Goal: Entertainment & Leisure: Consume media (video, audio)

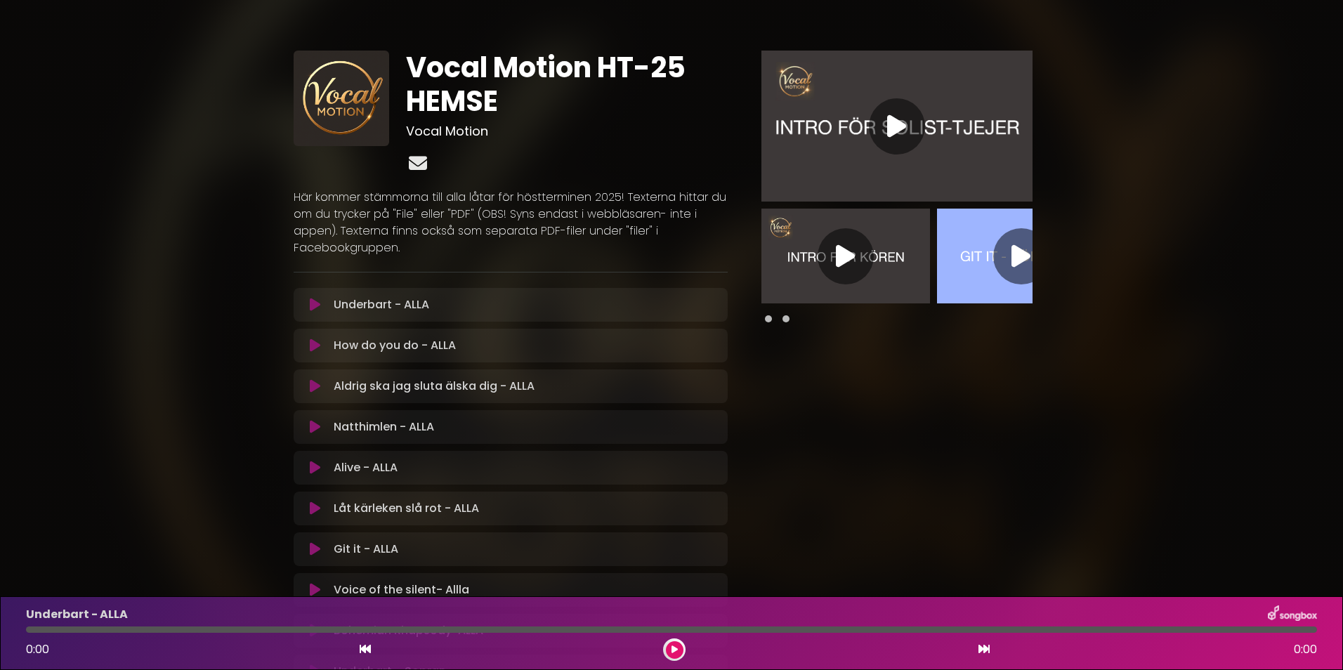
click at [417, 164] on icon at bounding box center [418, 163] width 24 height 18
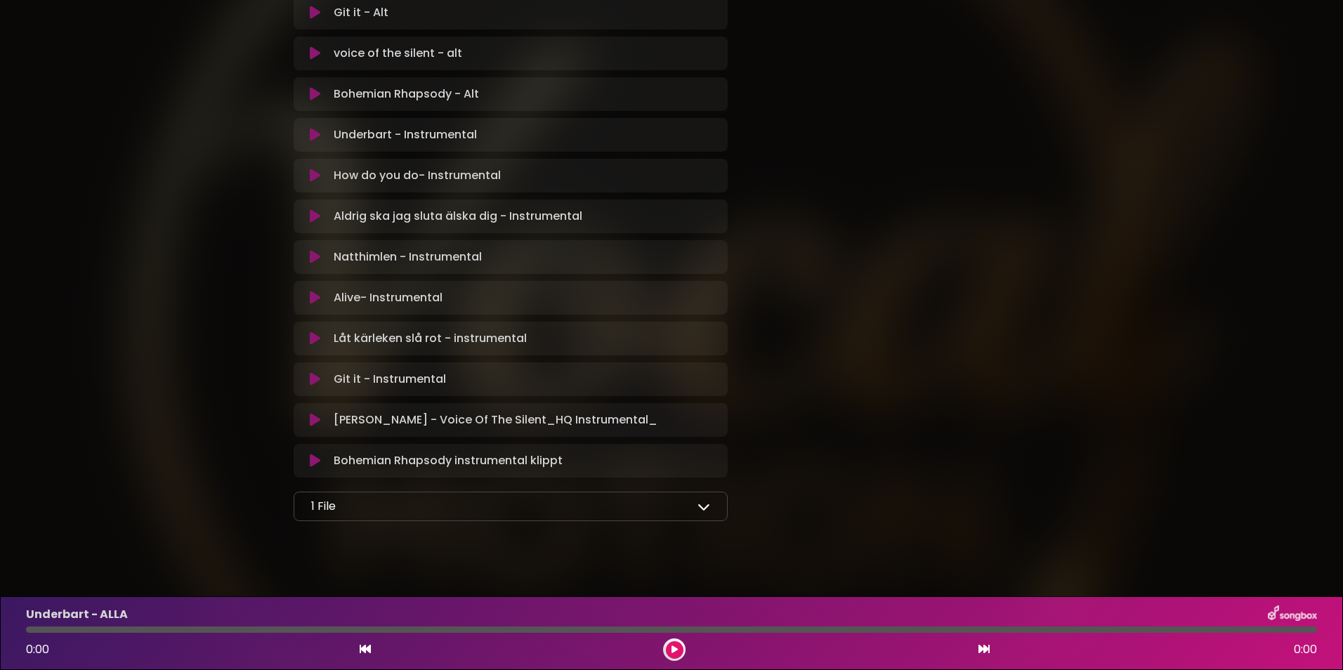
scroll to position [1518, 0]
click at [700, 505] on icon at bounding box center [704, 503] width 13 height 13
click at [513, 505] on div "1 File" at bounding box center [510, 503] width 399 height 17
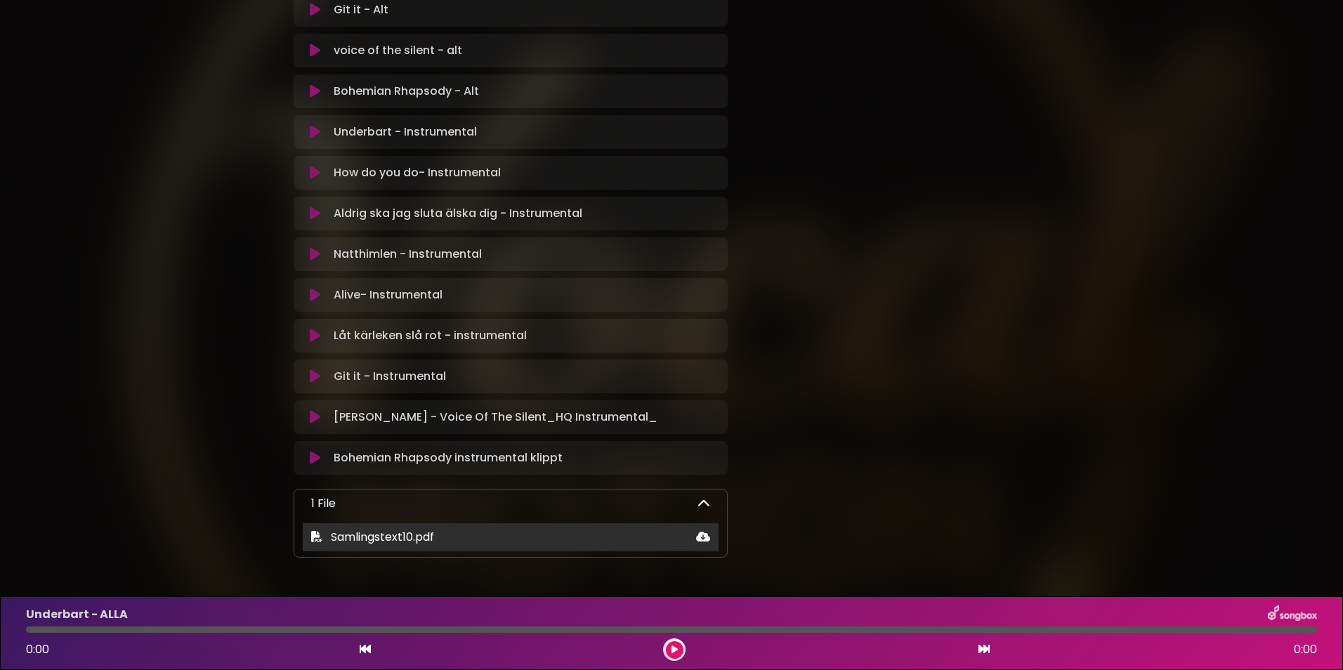
click at [341, 542] on span "Samlingstext10.pdf" at bounding box center [382, 537] width 103 height 16
click at [701, 541] on icon at bounding box center [703, 536] width 14 height 11
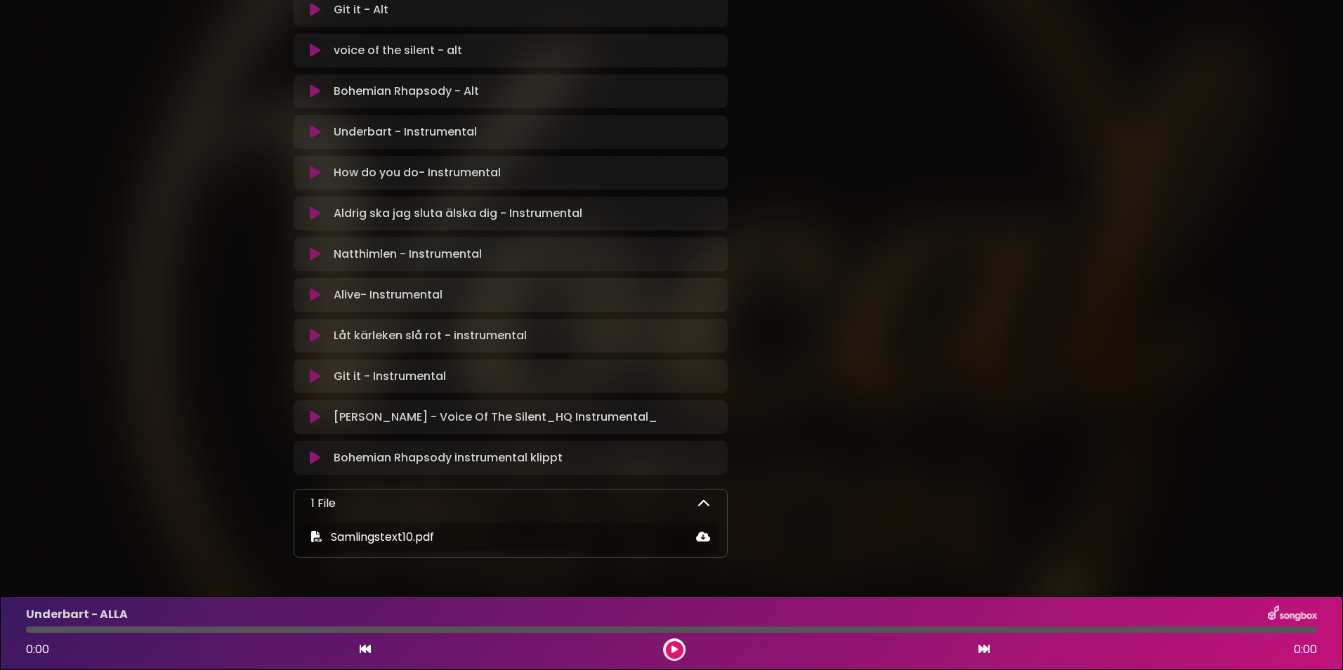
click at [601, 507] on div "1 File" at bounding box center [510, 503] width 399 height 17
click at [699, 503] on icon at bounding box center [704, 503] width 13 height 13
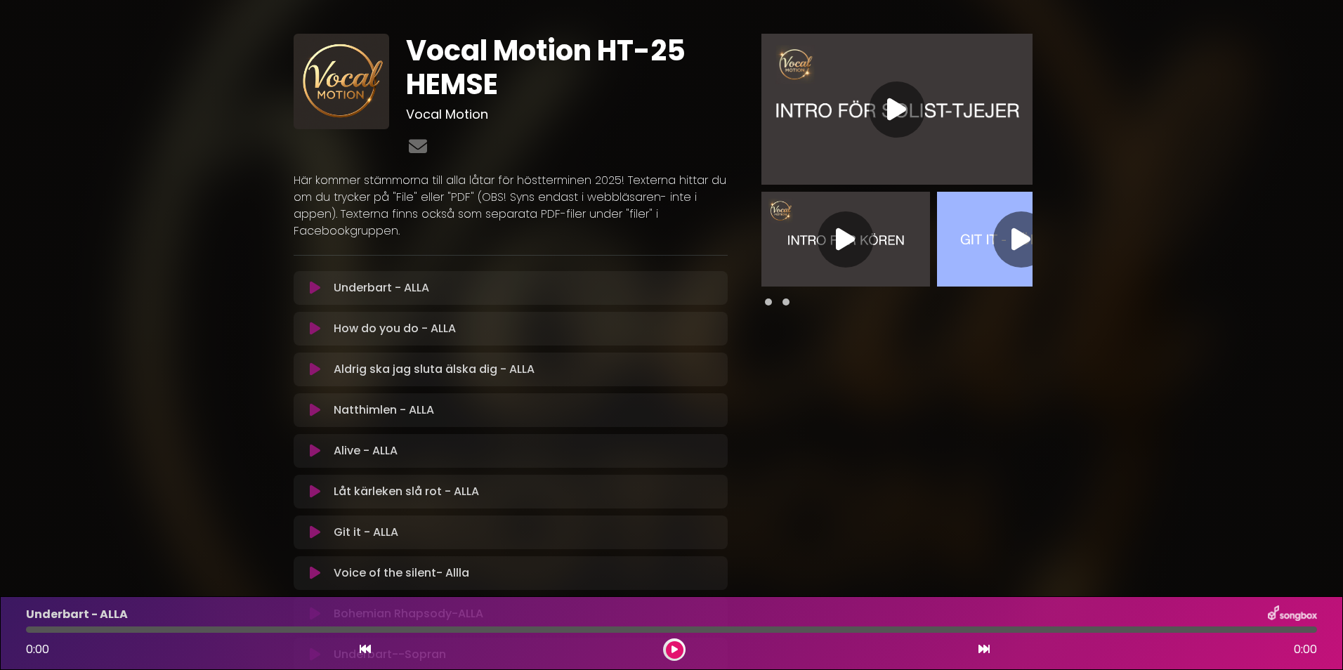
scroll to position [0, 0]
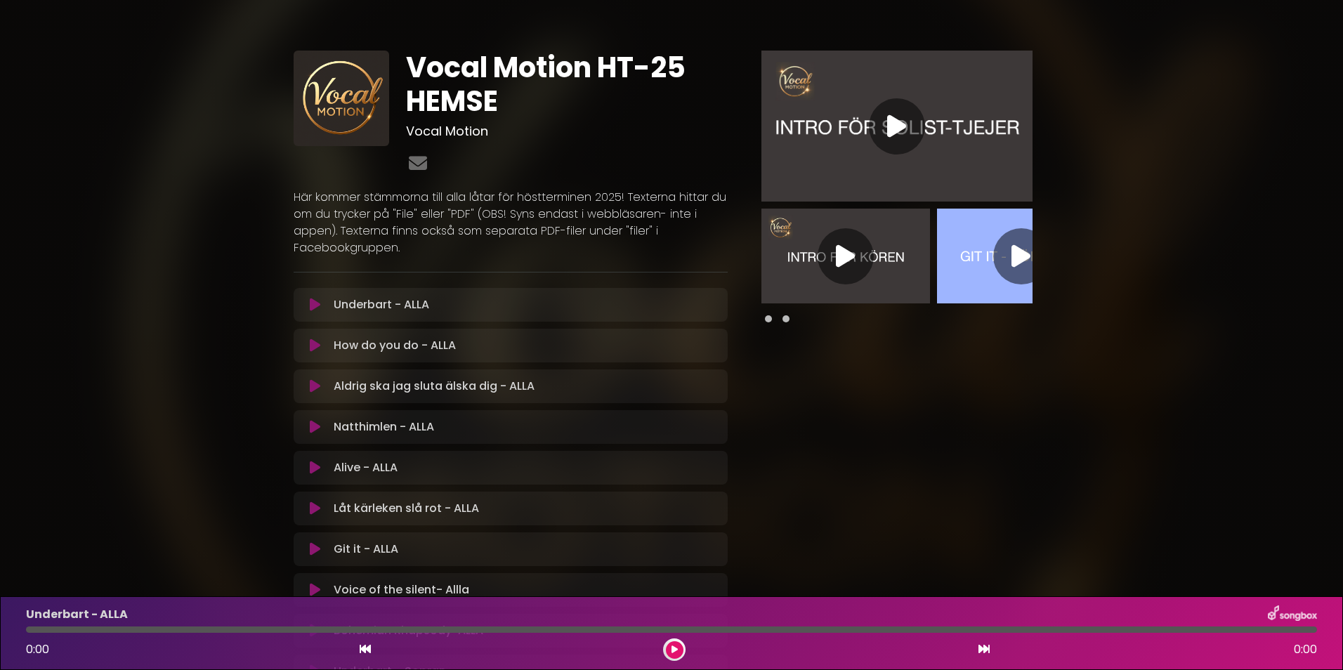
click at [832, 256] on div at bounding box center [846, 256] width 56 height 56
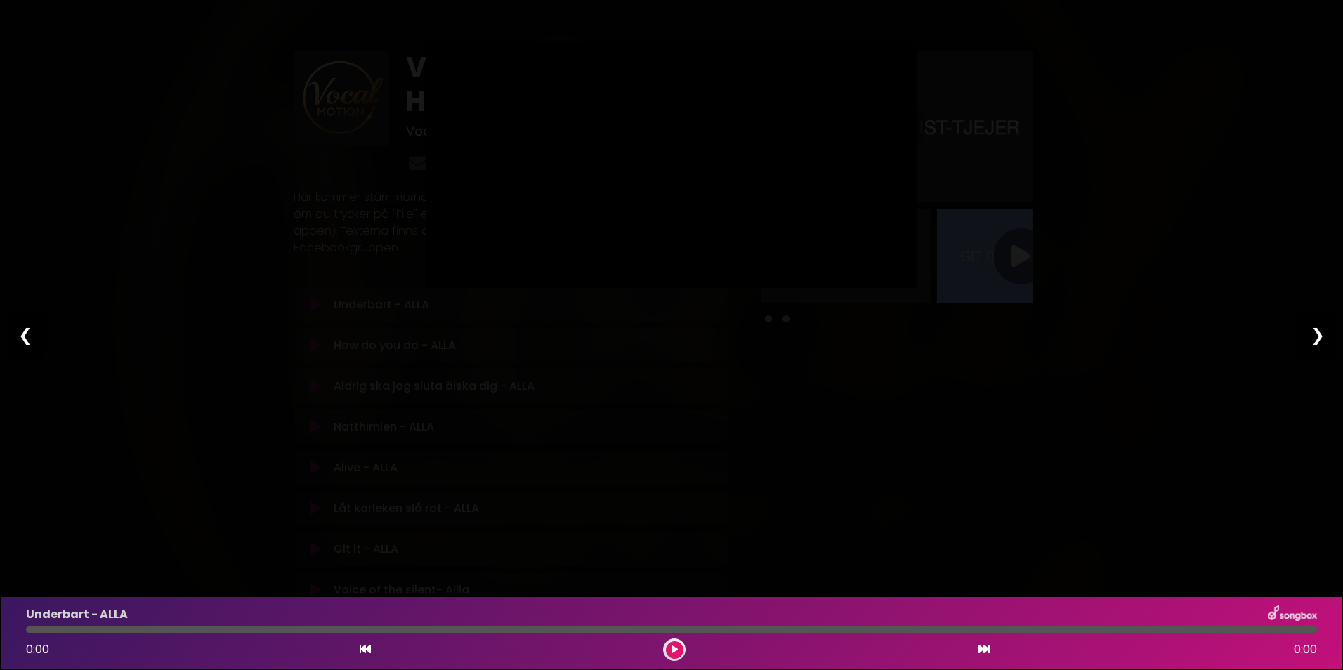
type input "***"
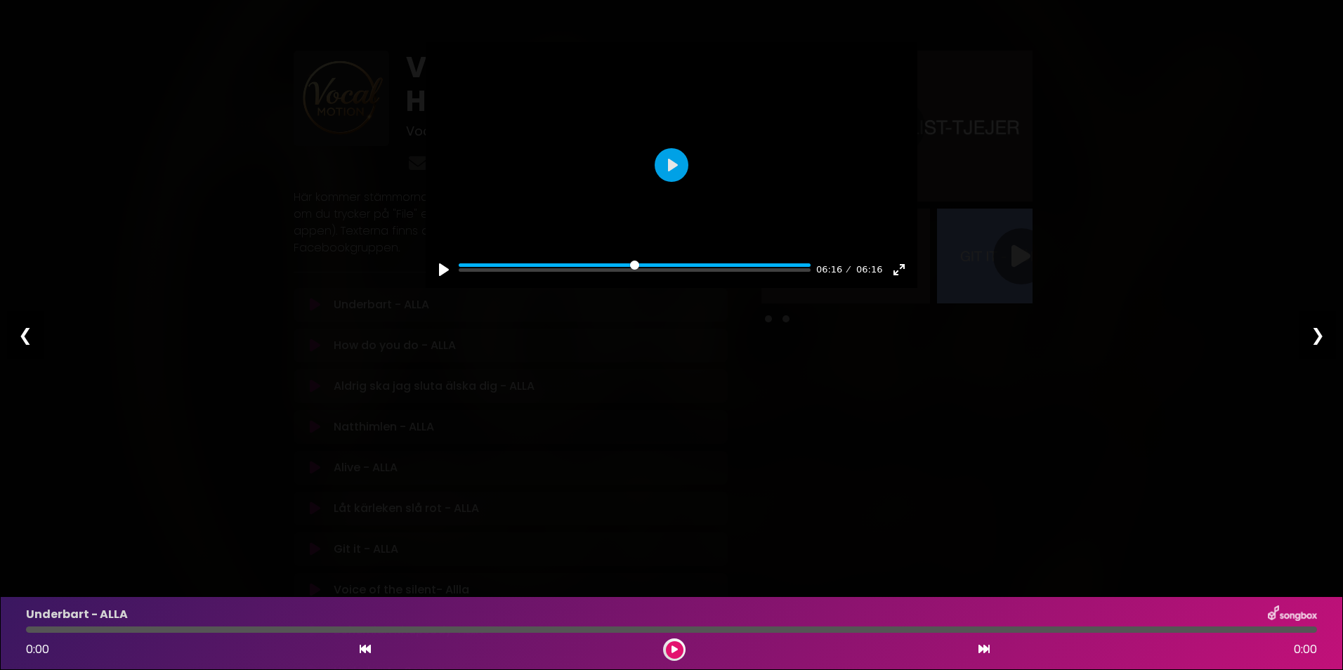
click at [653, 439] on div "Pause Play % buffered 04:19 06:16 06:16 Exit fullscreen Enter fullscreen Play ❮…" at bounding box center [671, 335] width 1343 height 670
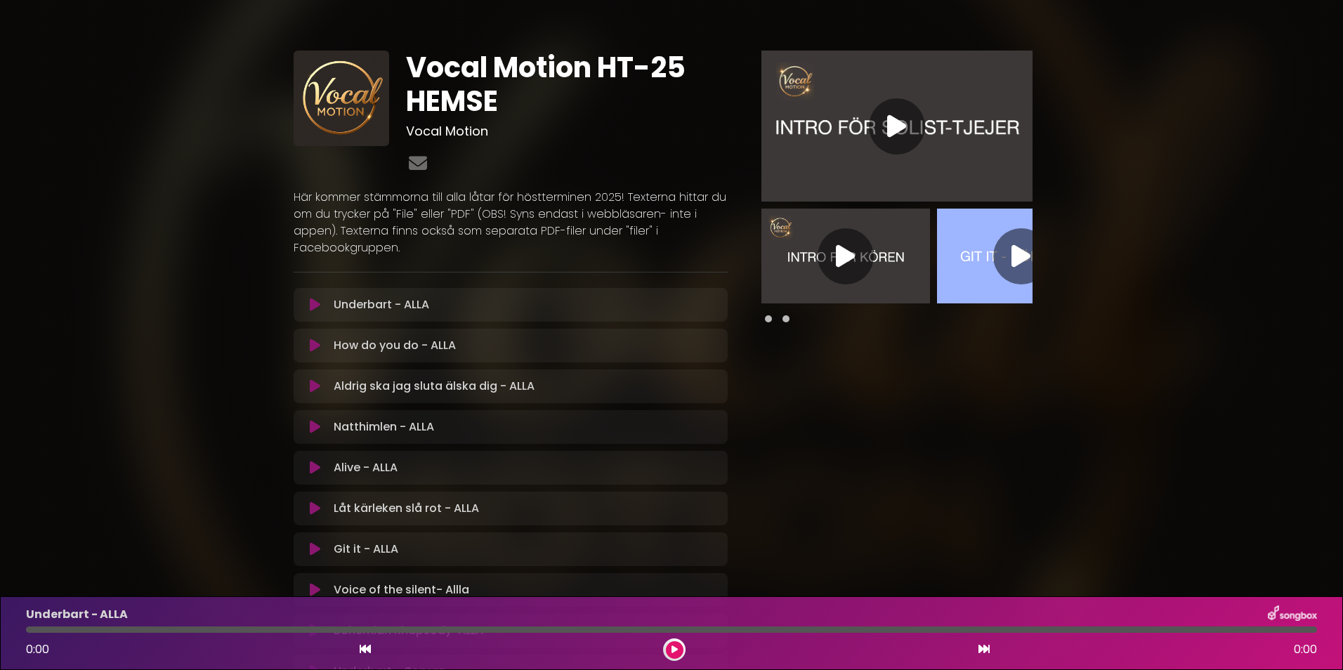
click at [999, 259] on div at bounding box center [1022, 256] width 56 height 56
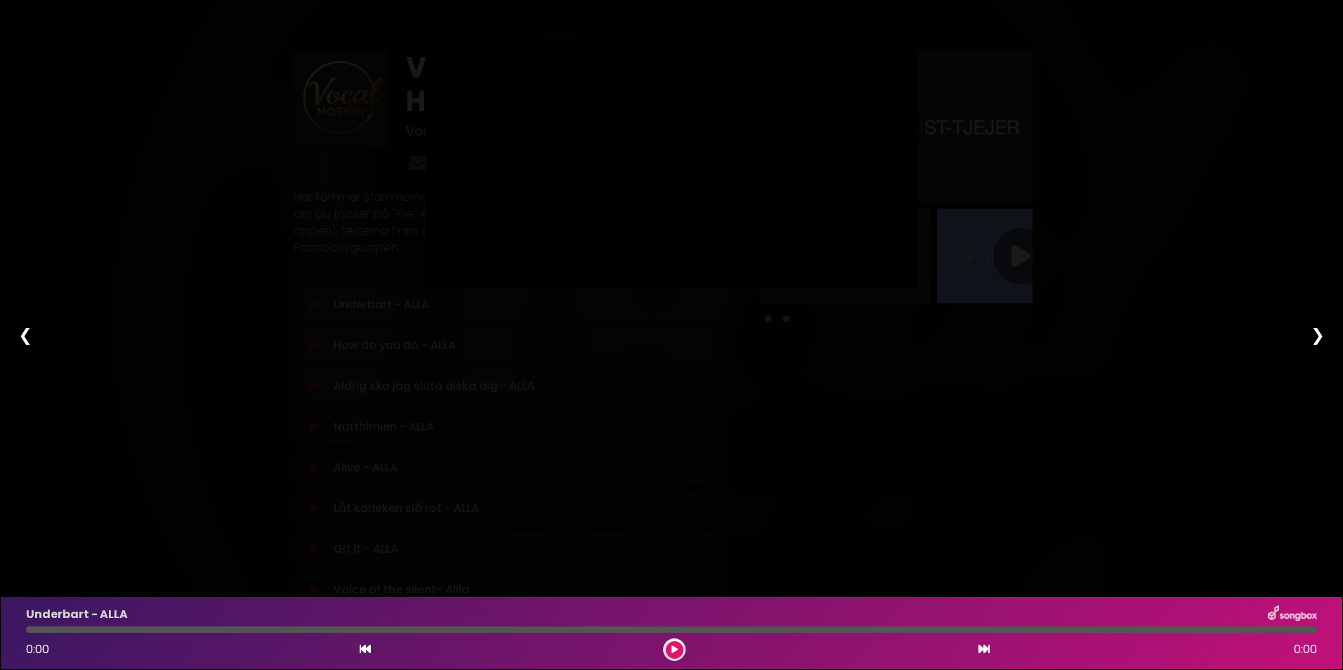
type input "***"
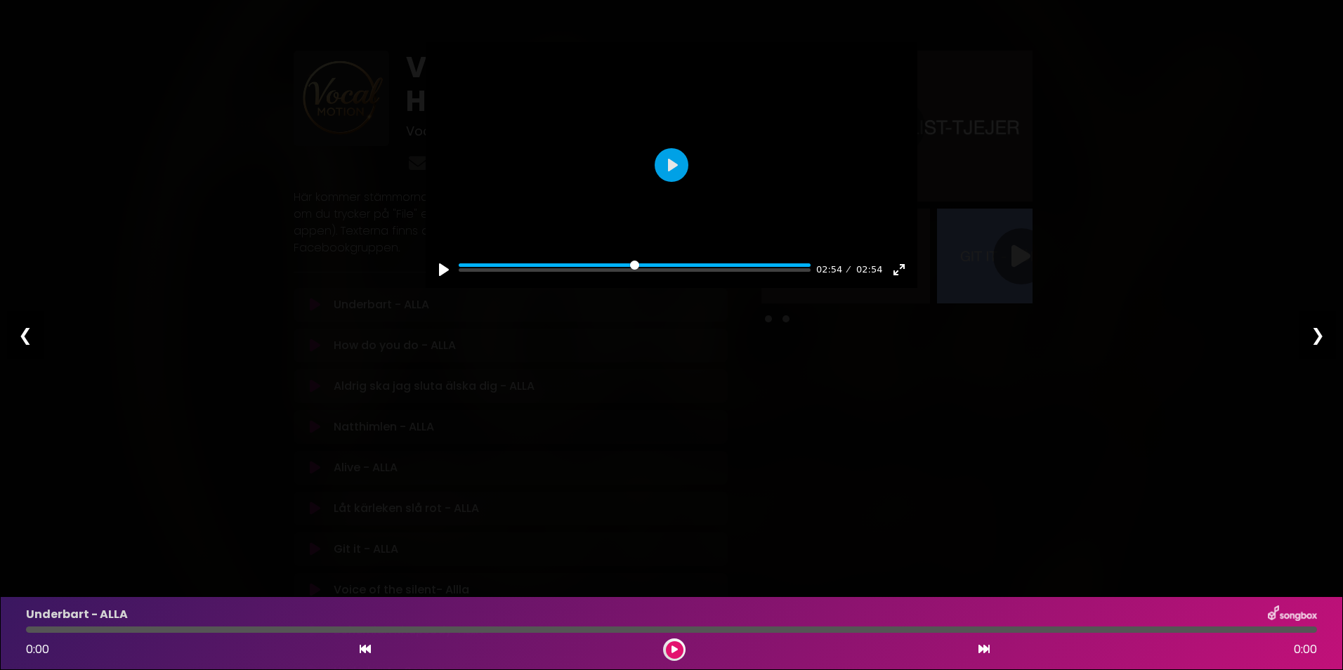
click at [703, 375] on div "Pause Play % buffered 01:45 02:54 02:54 Exit fullscreen Enter fullscreen Play ❮…" at bounding box center [671, 335] width 1343 height 670
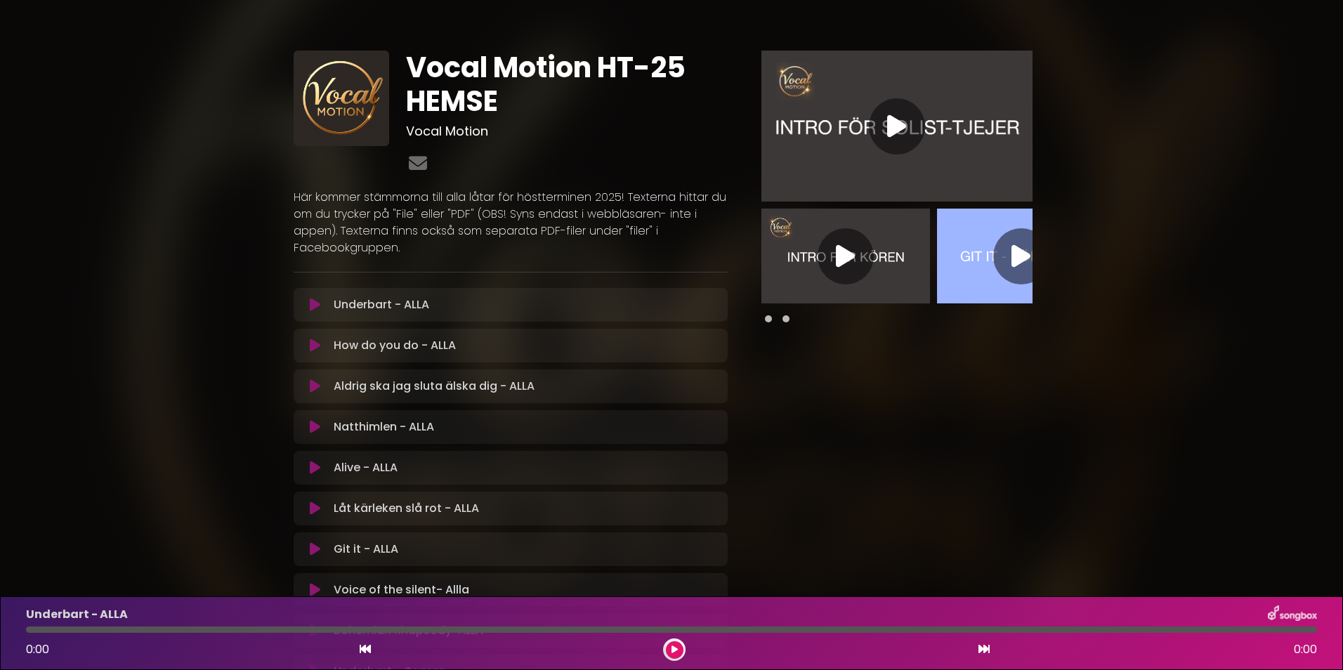
click at [384, 305] on p "Underbart - ALLA Loading Track..." at bounding box center [382, 305] width 96 height 17
click at [314, 306] on icon at bounding box center [315, 305] width 11 height 14
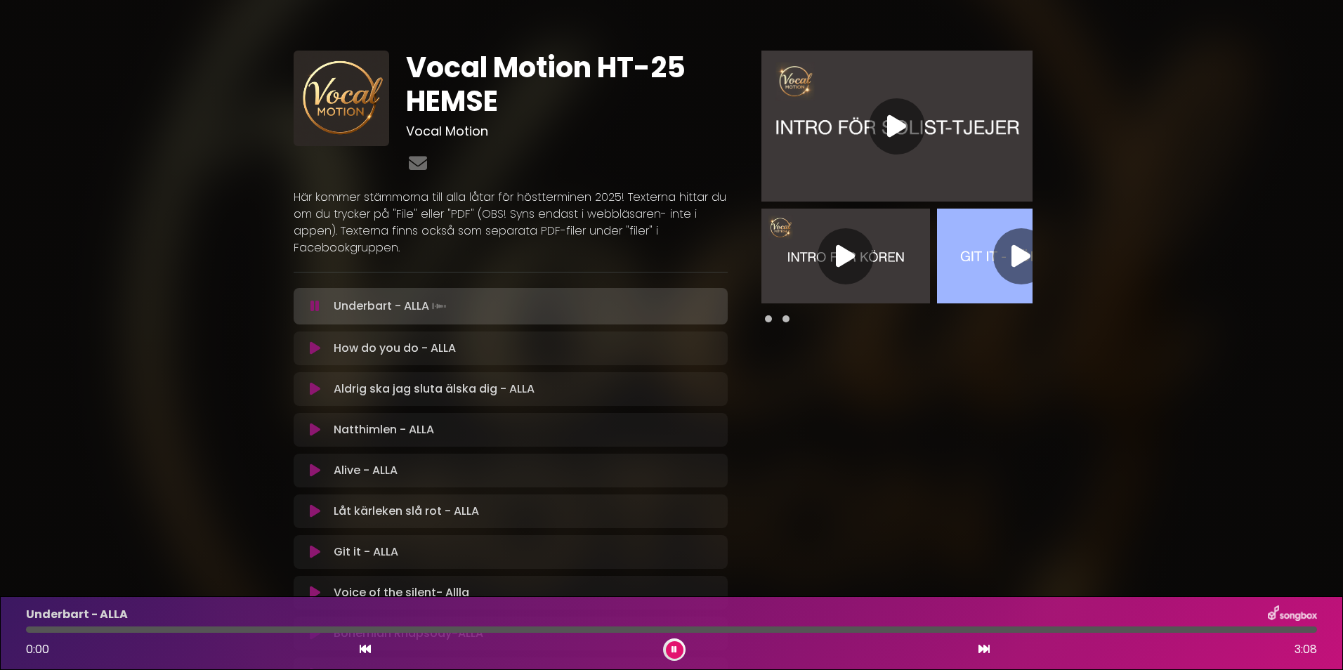
click at [314, 346] on icon at bounding box center [315, 348] width 11 height 14
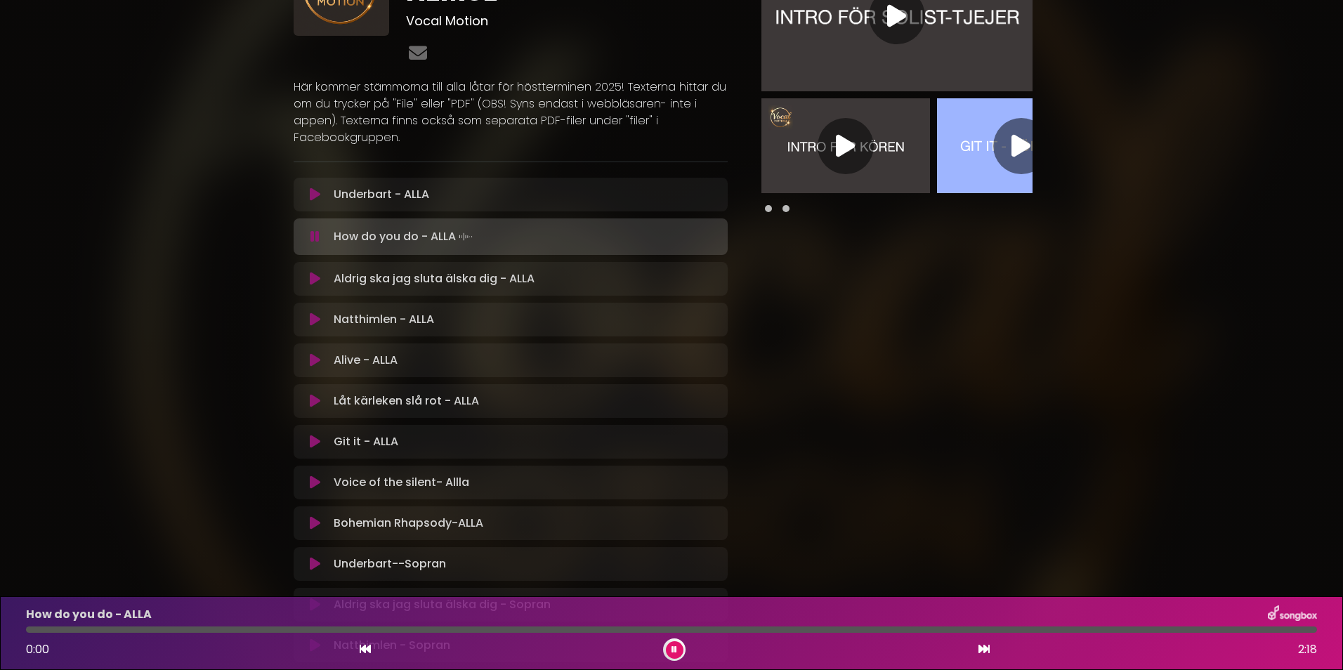
scroll to position [112, 0]
click at [441, 653] on div "0:00 2:18" at bounding box center [672, 650] width 1308 height 22
click at [671, 649] on button at bounding box center [675, 651] width 18 height 18
